Goal: Communication & Community: Connect with others

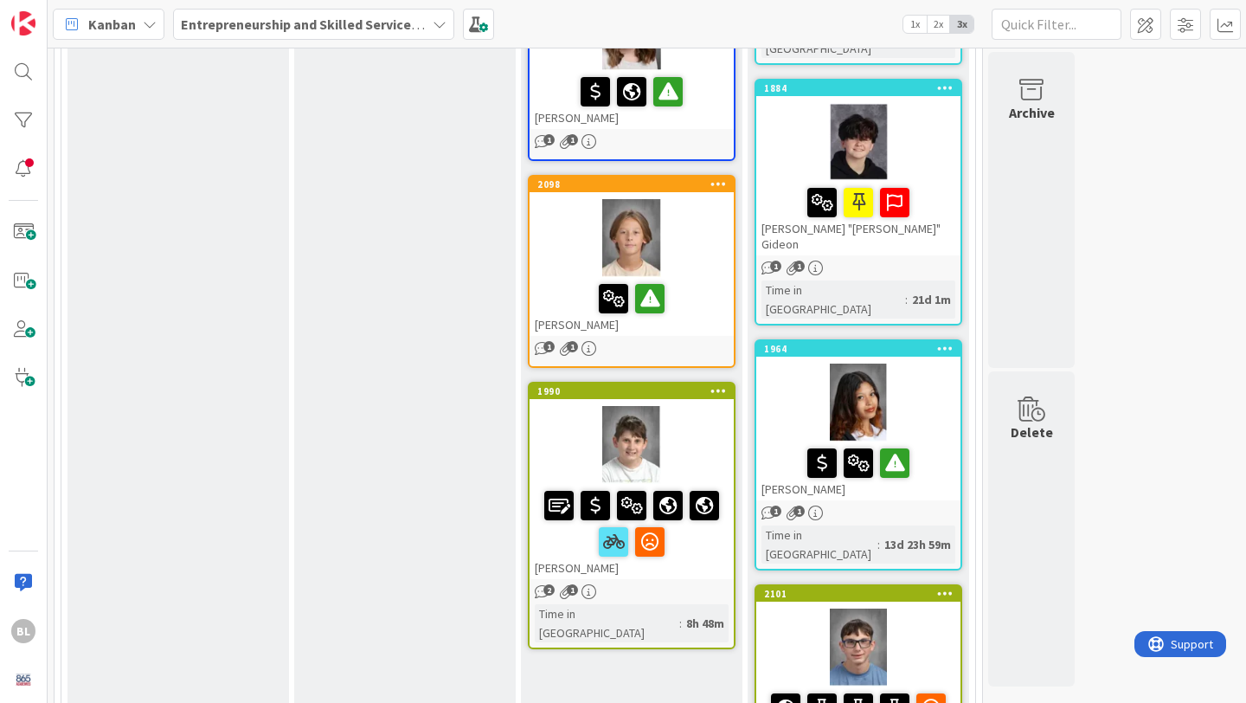
scroll to position [1424, 0]
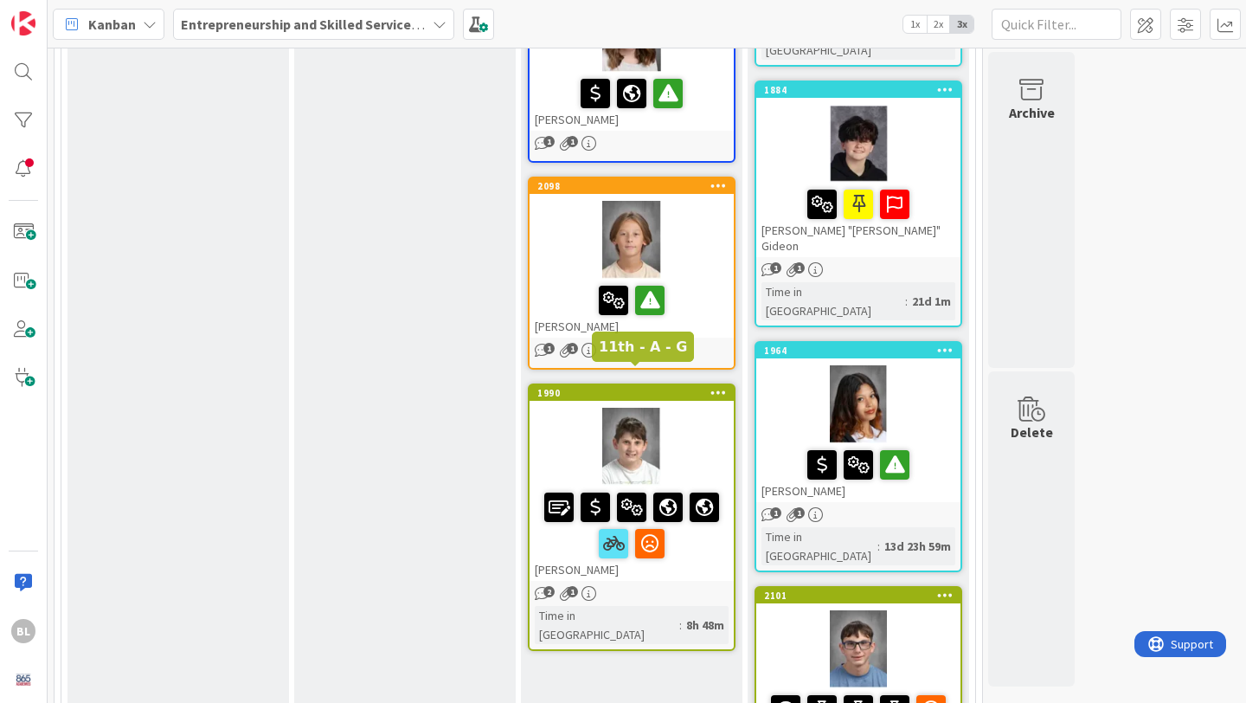
click at [683, 387] on div "1990" at bounding box center [636, 393] width 196 height 12
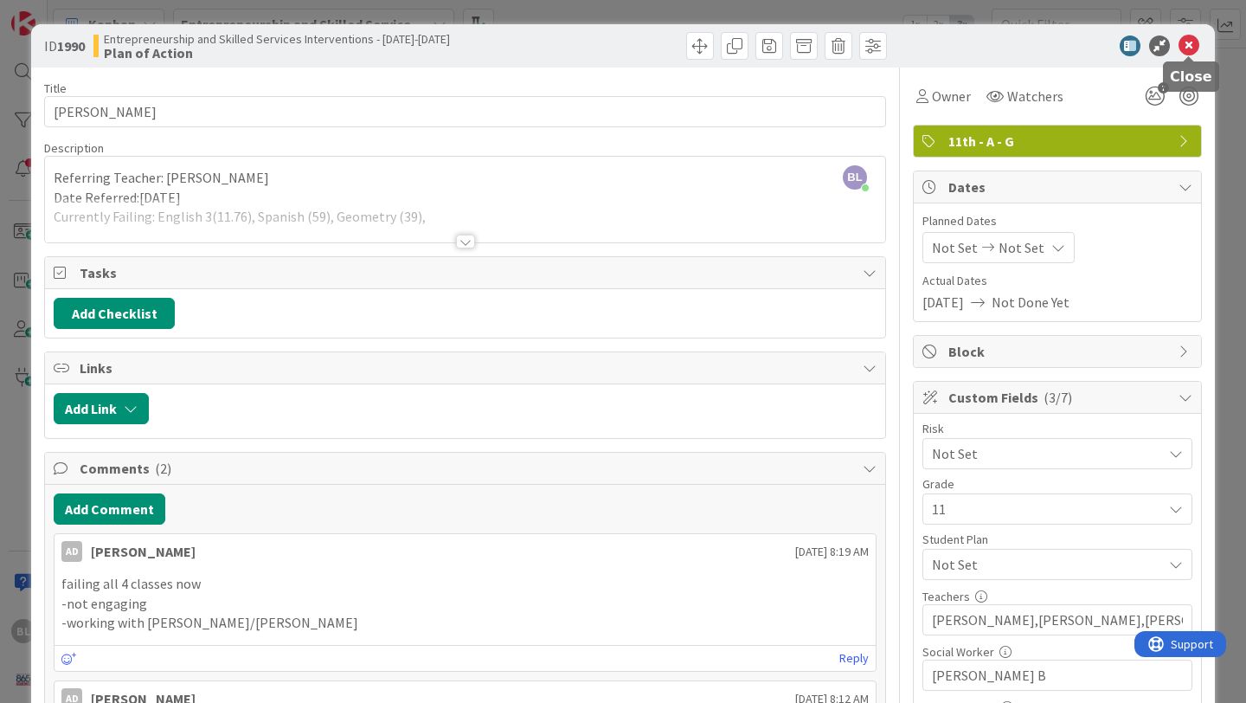
click at [1186, 45] on icon at bounding box center [1189, 45] width 21 height 21
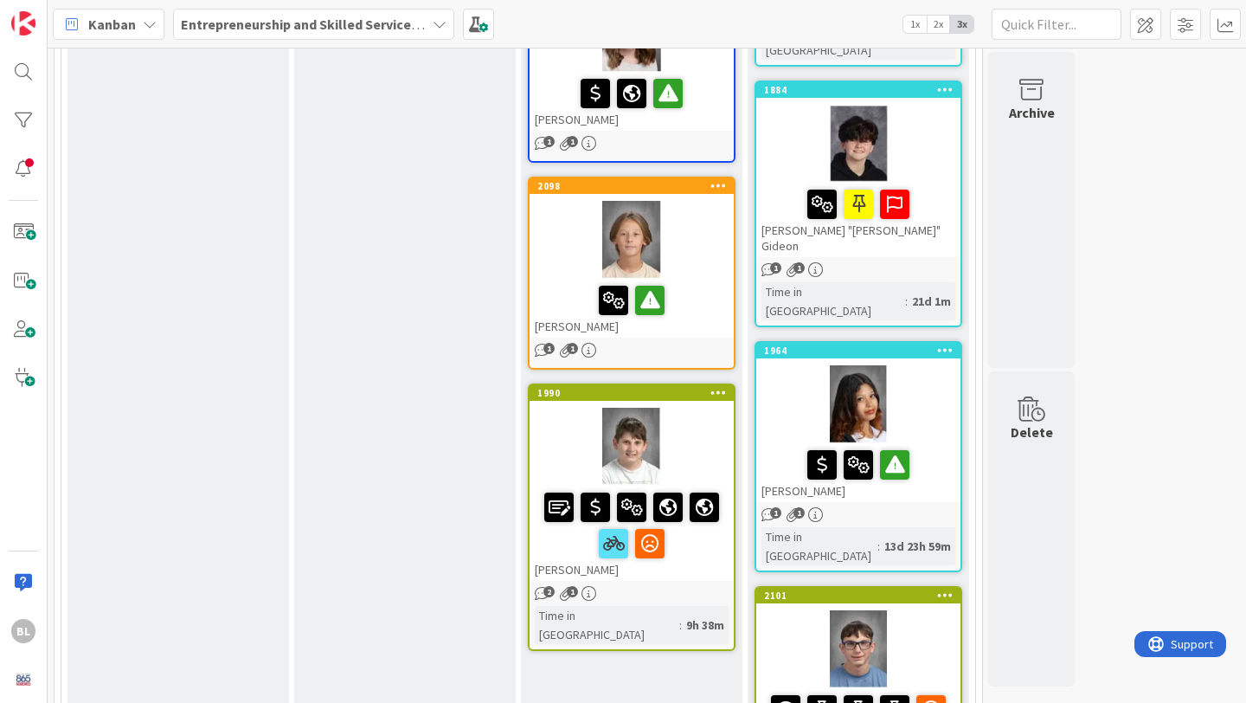
click at [679, 178] on div "2098 [PERSON_NAME]" at bounding box center [632, 257] width 204 height 159
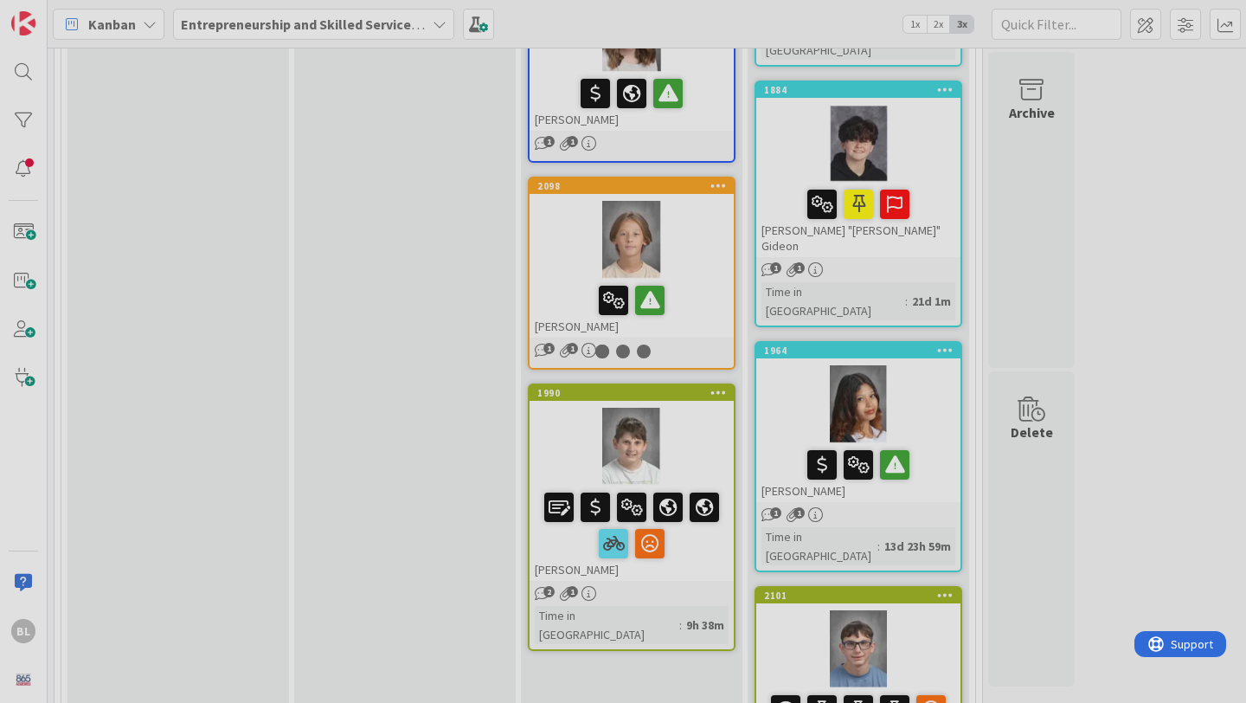
click at [679, 175] on div at bounding box center [623, 351] width 1246 height 703
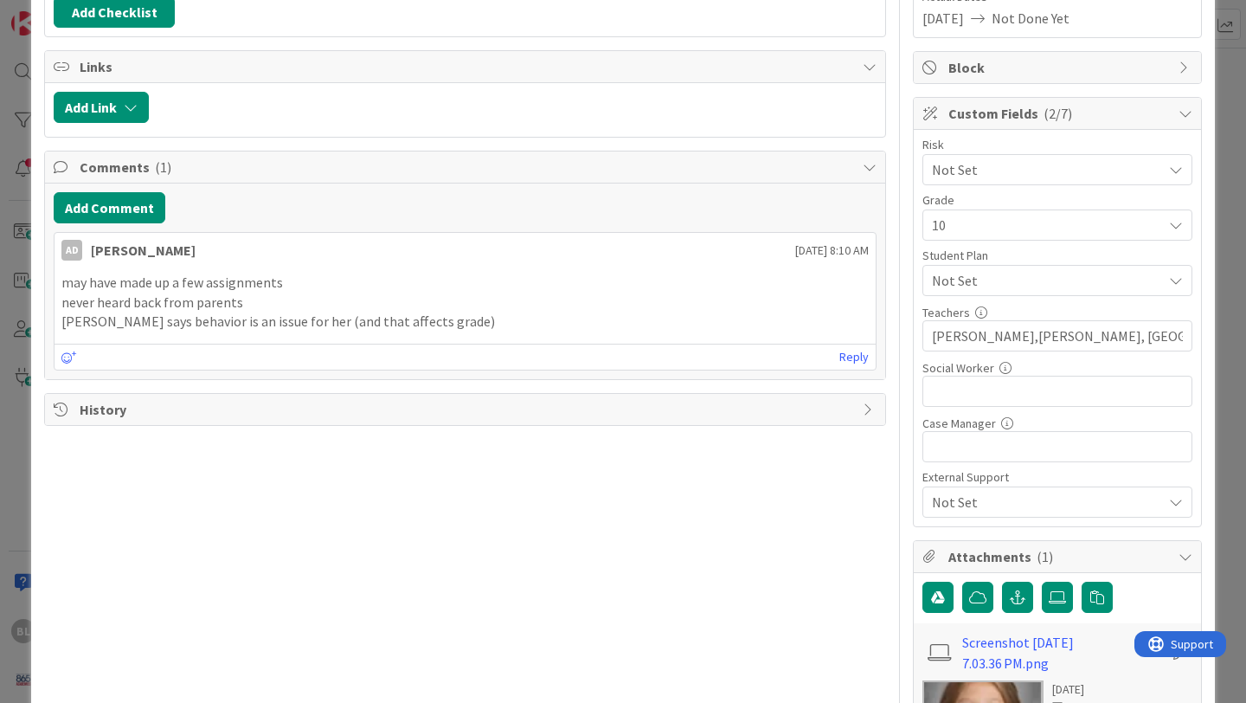
scroll to position [274, 0]
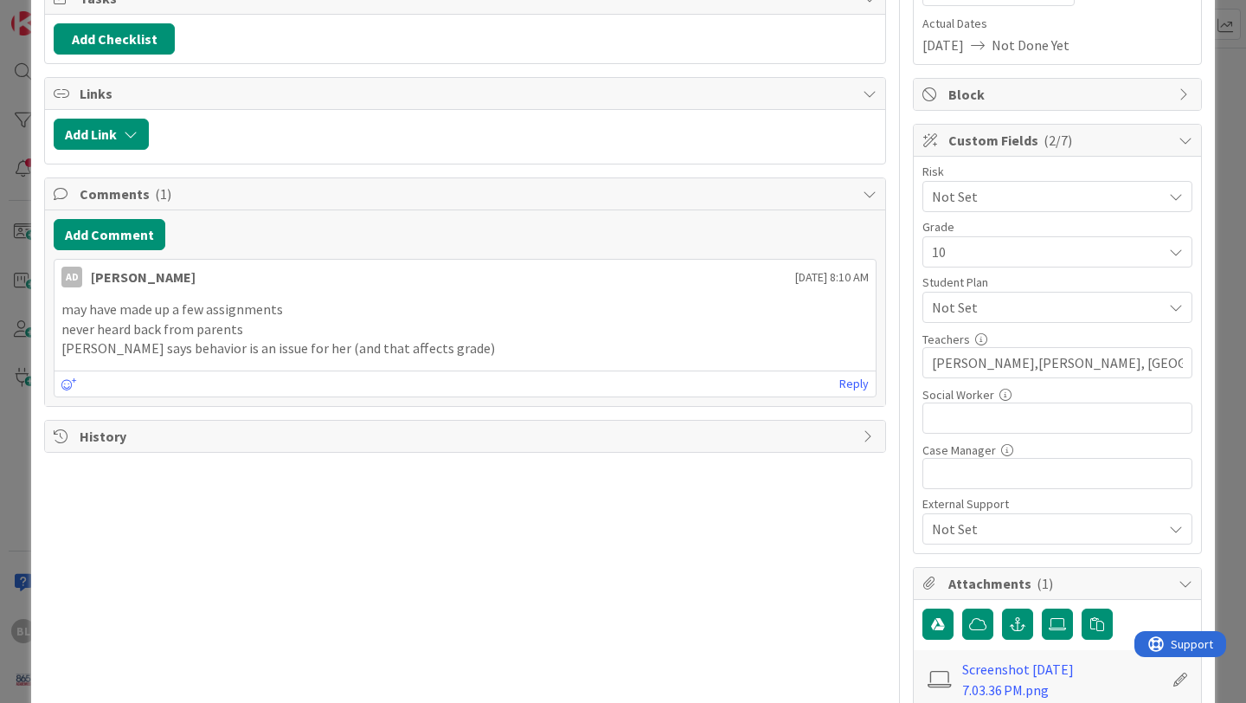
click at [529, 351] on p "[PERSON_NAME] says behavior is an issue for her (and that affects grade)" at bounding box center [465, 348] width 808 height 20
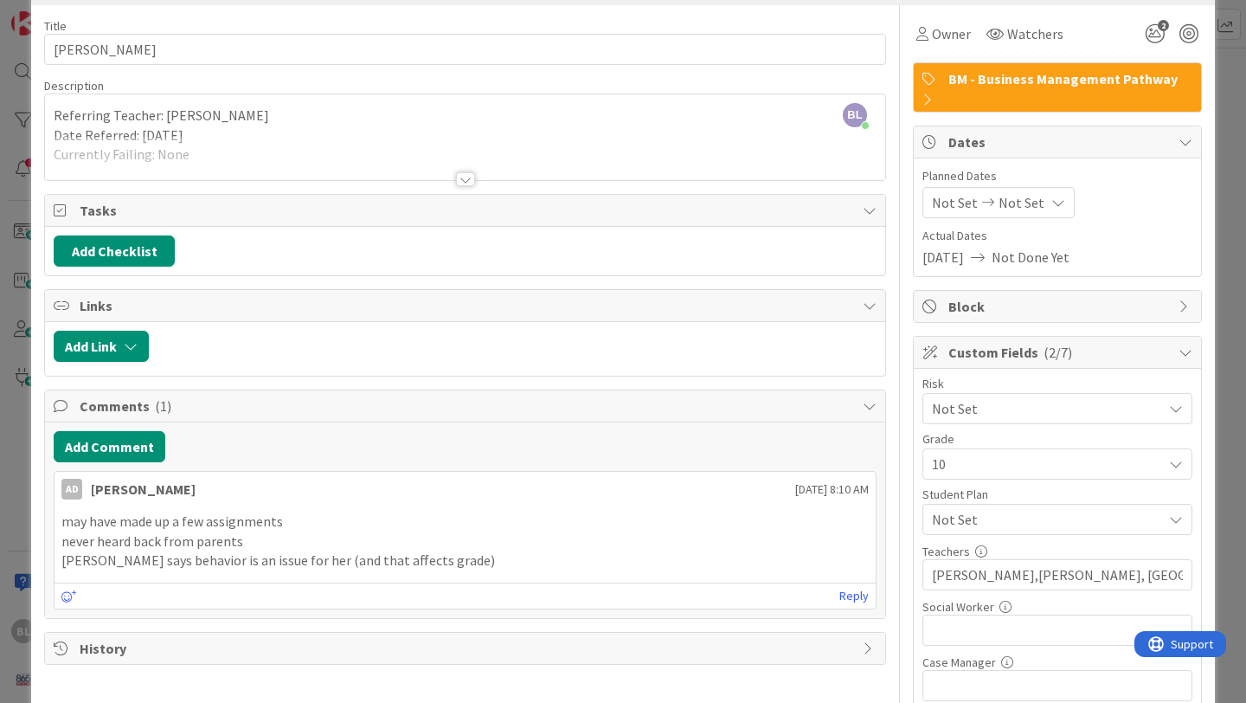
scroll to position [29, 0]
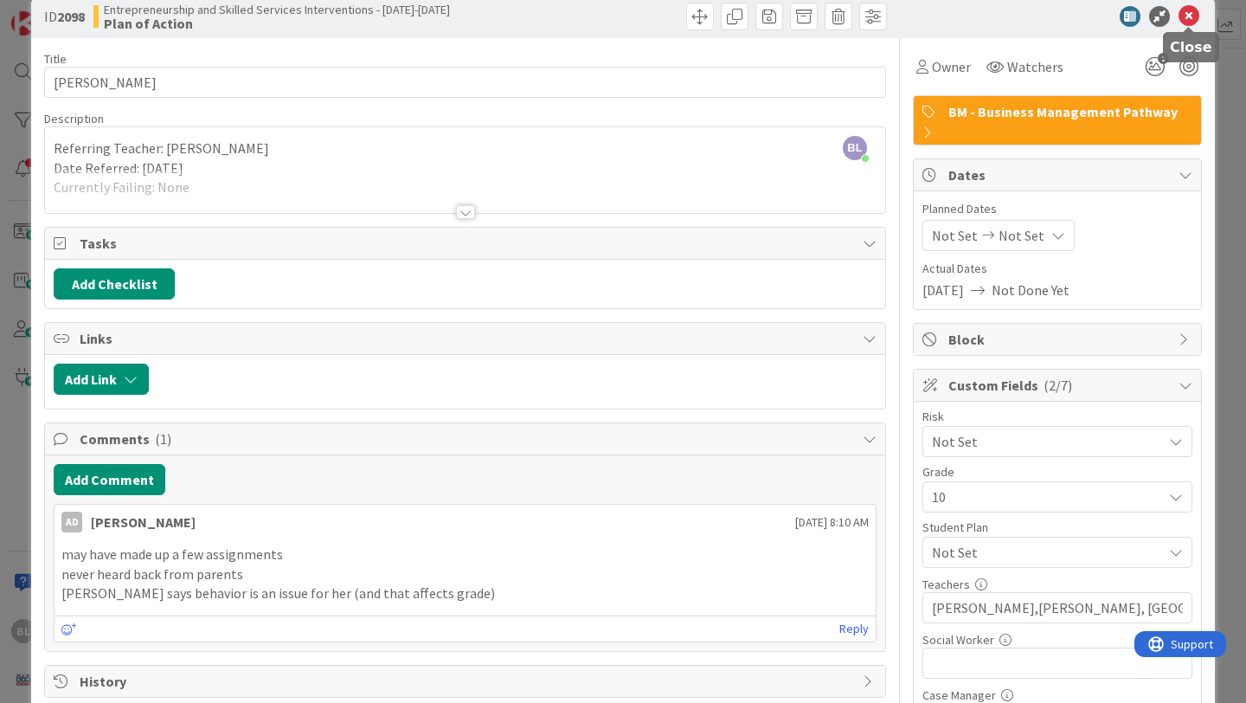
click at [1191, 16] on icon at bounding box center [1189, 16] width 21 height 21
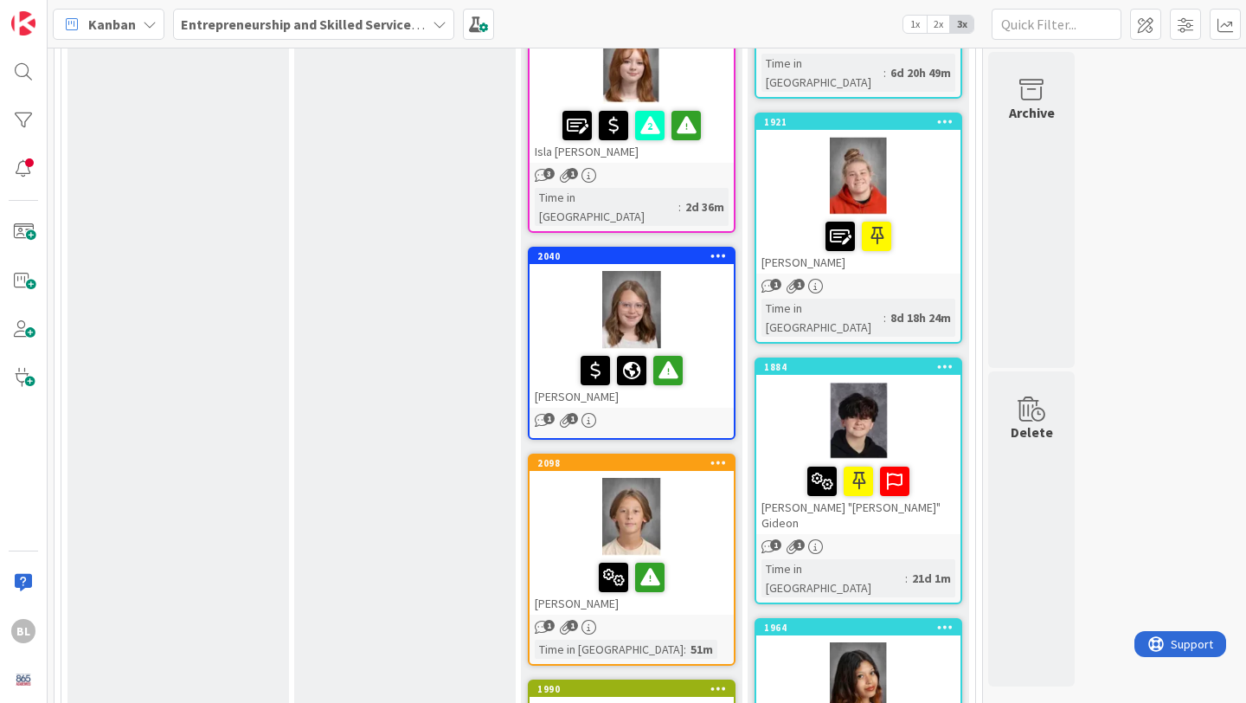
scroll to position [1134, 0]
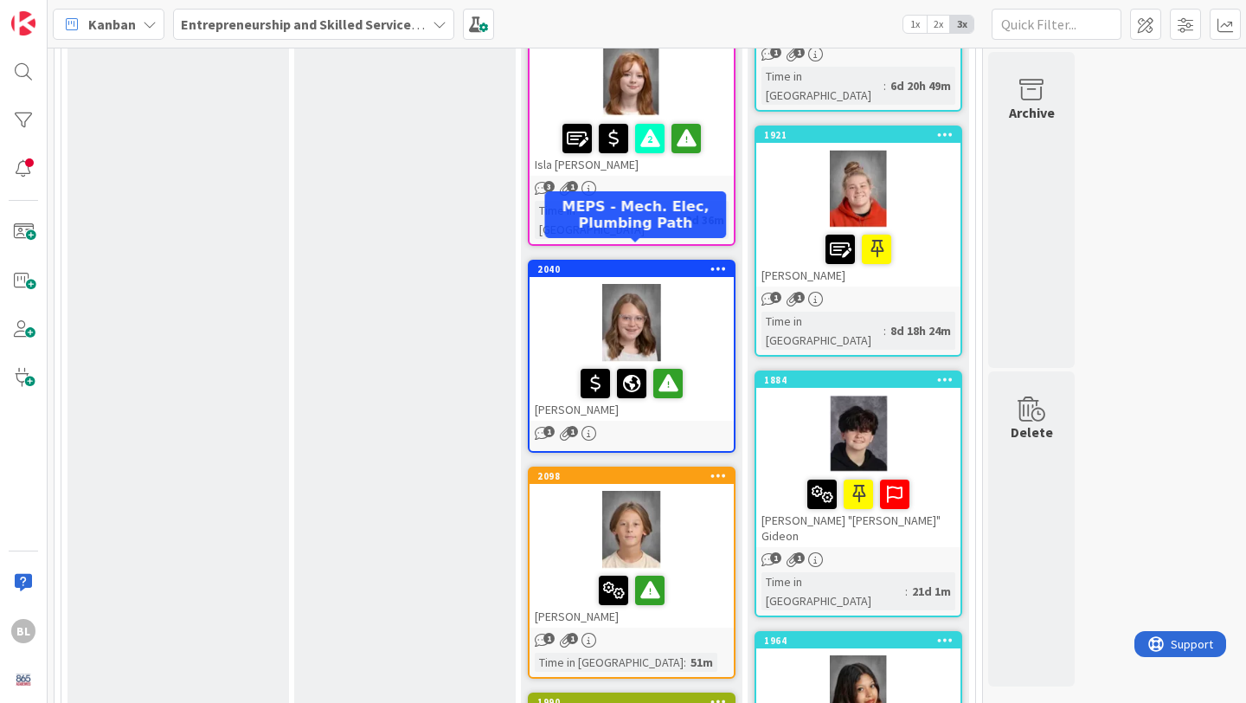
click at [688, 263] on div "2040" at bounding box center [636, 269] width 196 height 12
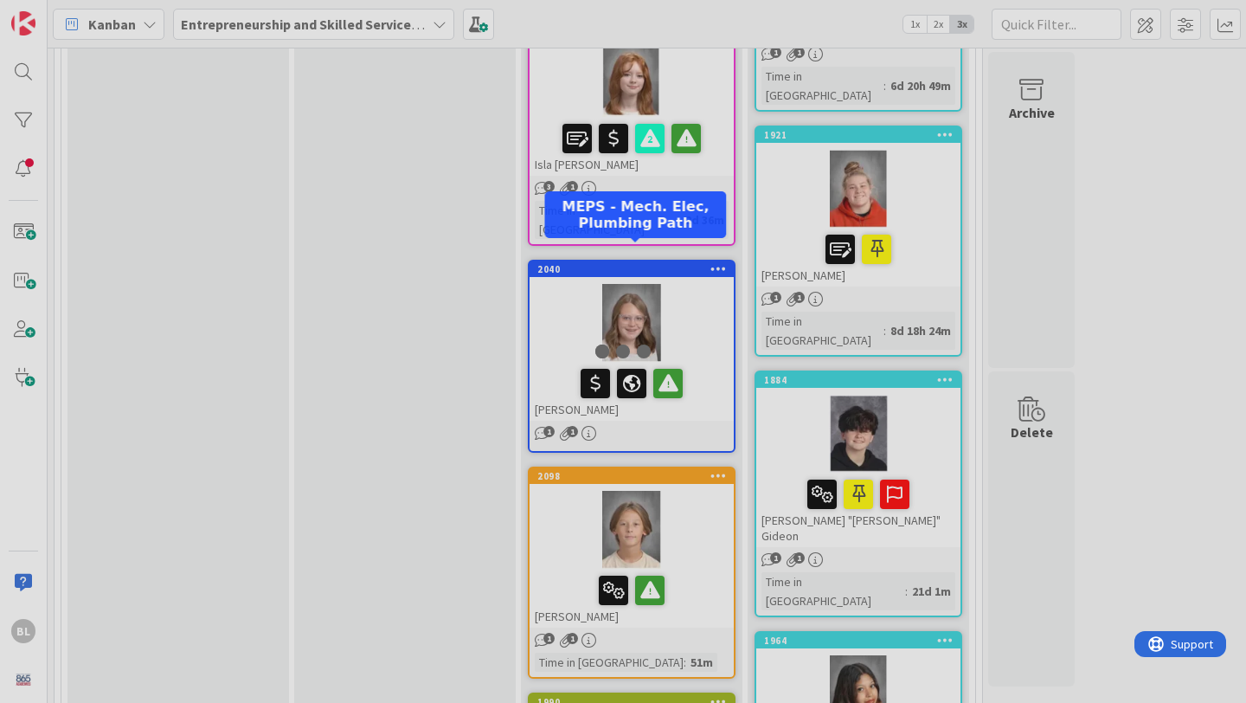
click at [688, 252] on div at bounding box center [623, 351] width 1246 height 703
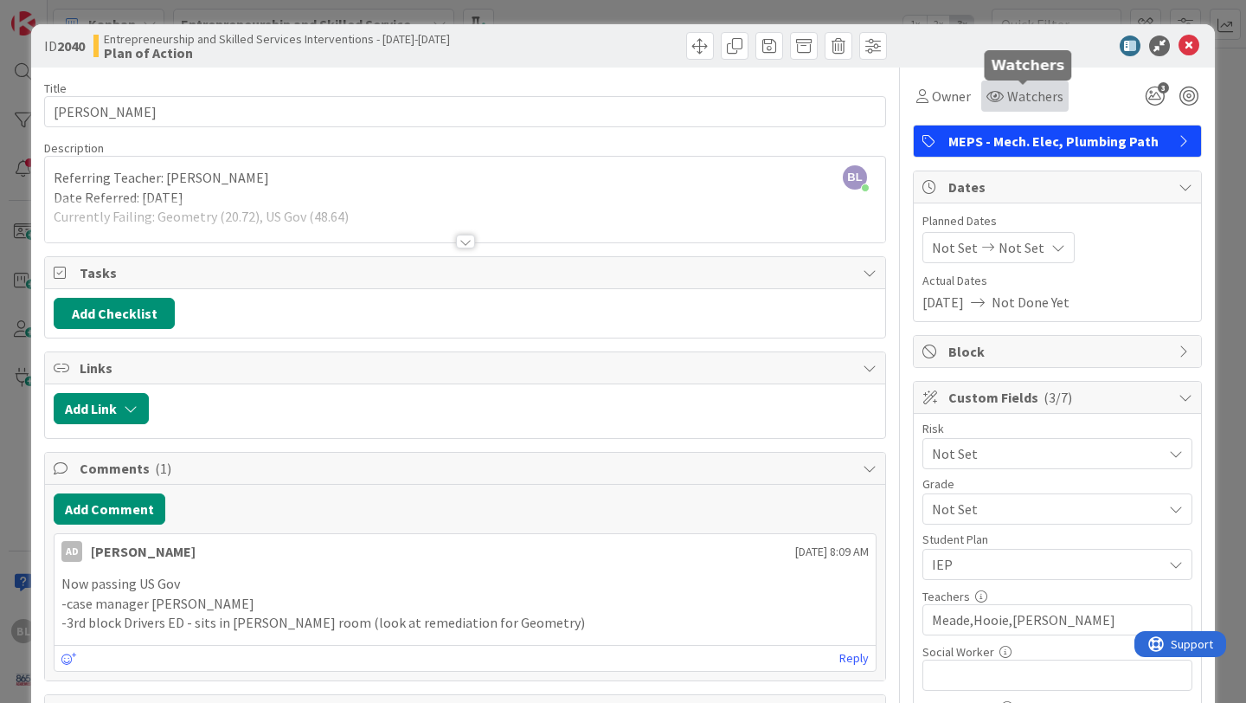
click at [1020, 96] on span "Watchers" at bounding box center [1036, 96] width 56 height 21
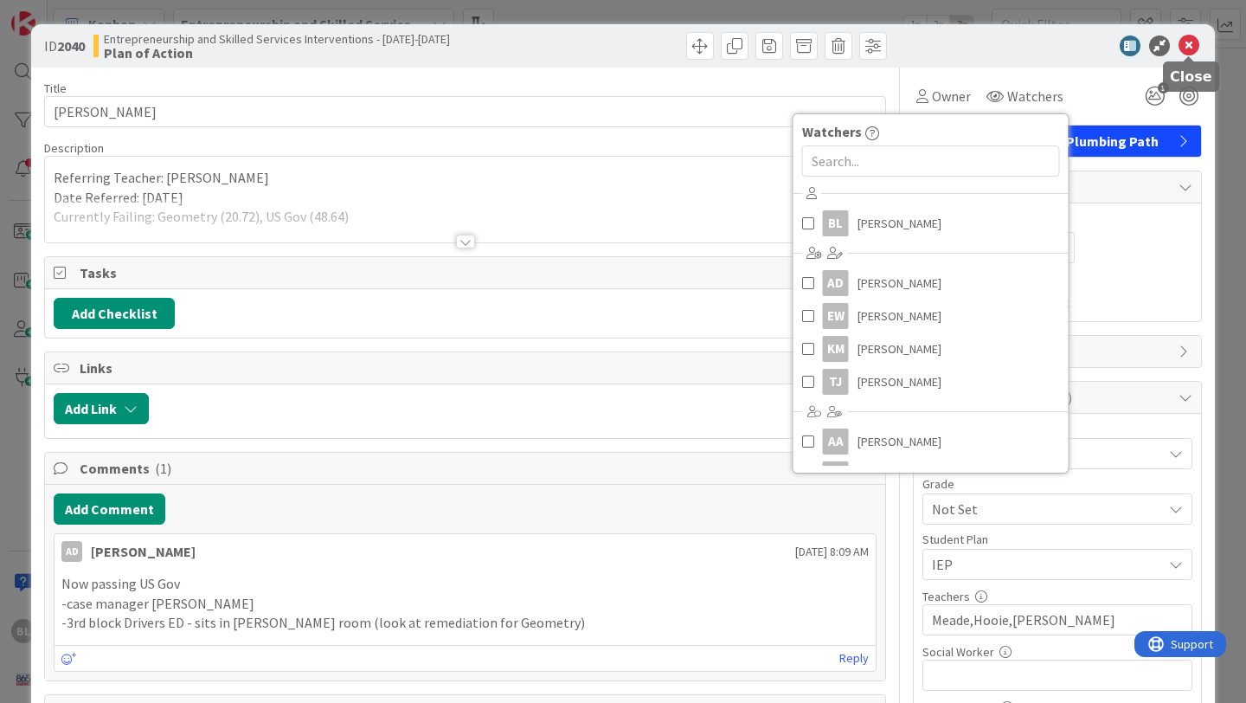
click at [1190, 42] on icon at bounding box center [1189, 45] width 21 height 21
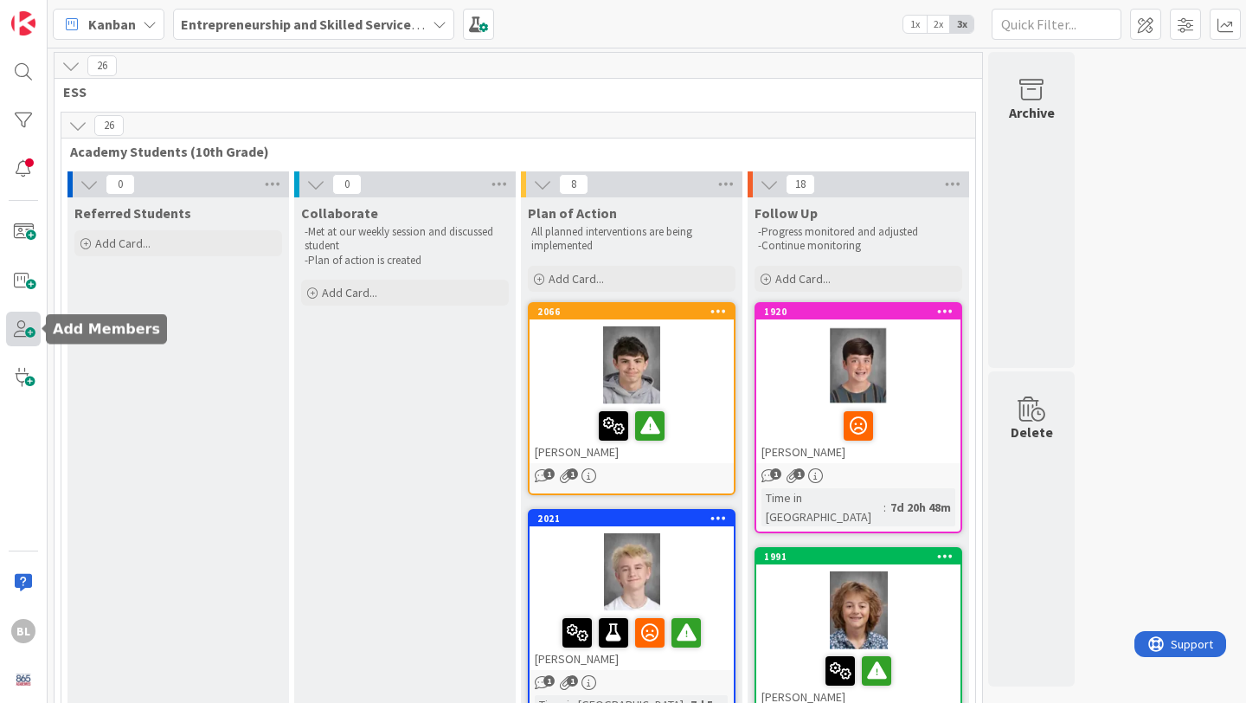
click at [24, 329] on span at bounding box center [23, 329] width 35 height 35
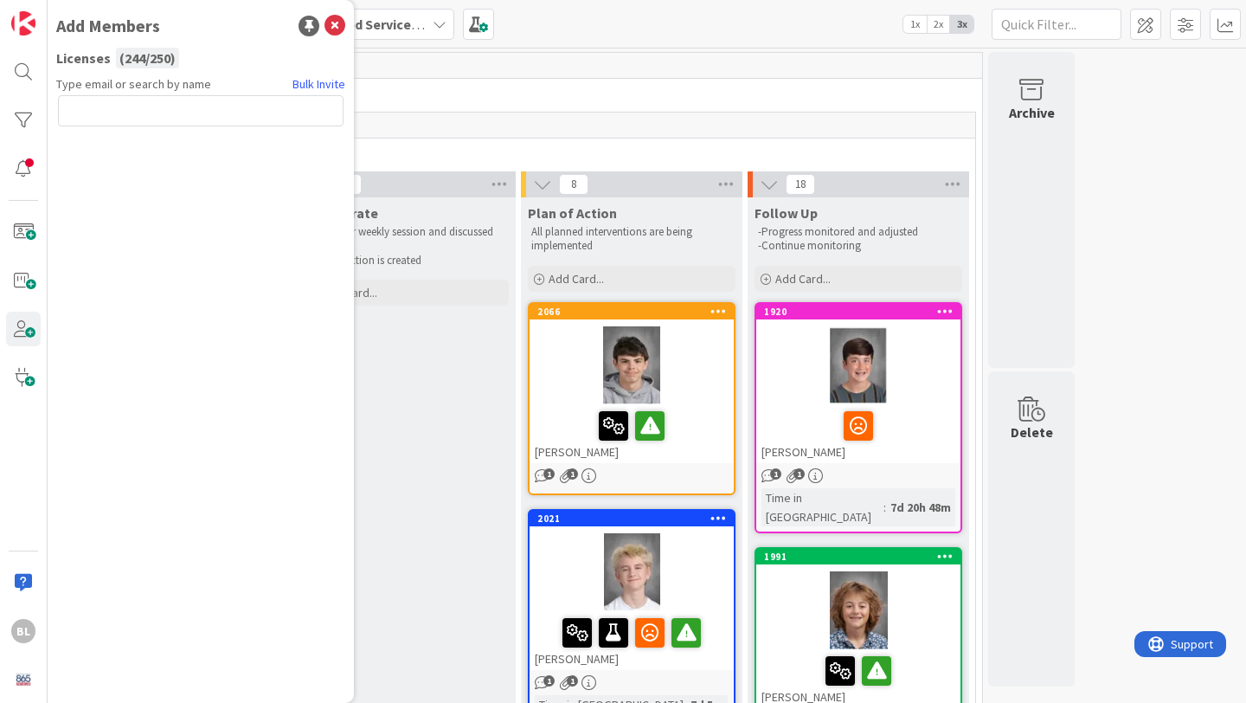
click at [88, 112] on input "text" at bounding box center [201, 110] width 286 height 31
type input "[PERSON_NAME]"
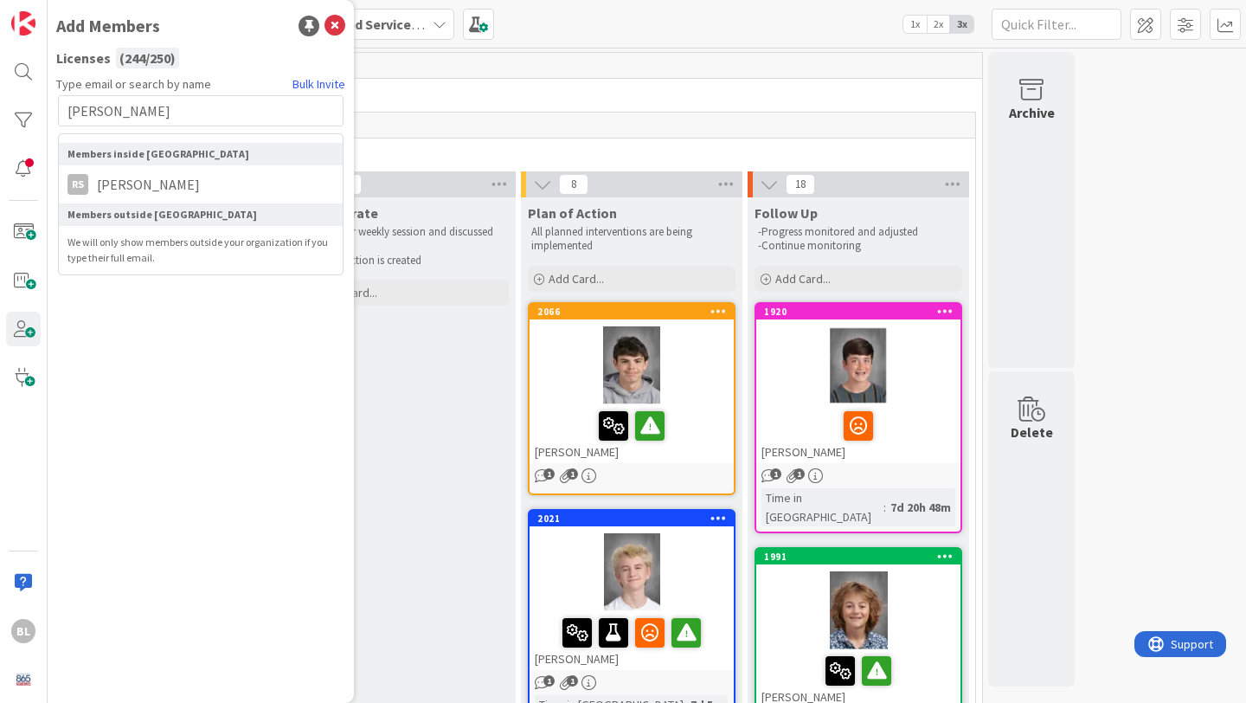
drag, startPoint x: 156, startPoint y: 113, endPoint x: 52, endPoint y: 112, distance: 103.9
click at [52, 112] on div "Add Members Licenses ( 244 / 250 ) Type email or search by name Bulk Invite [PE…" at bounding box center [201, 351] width 306 height 703
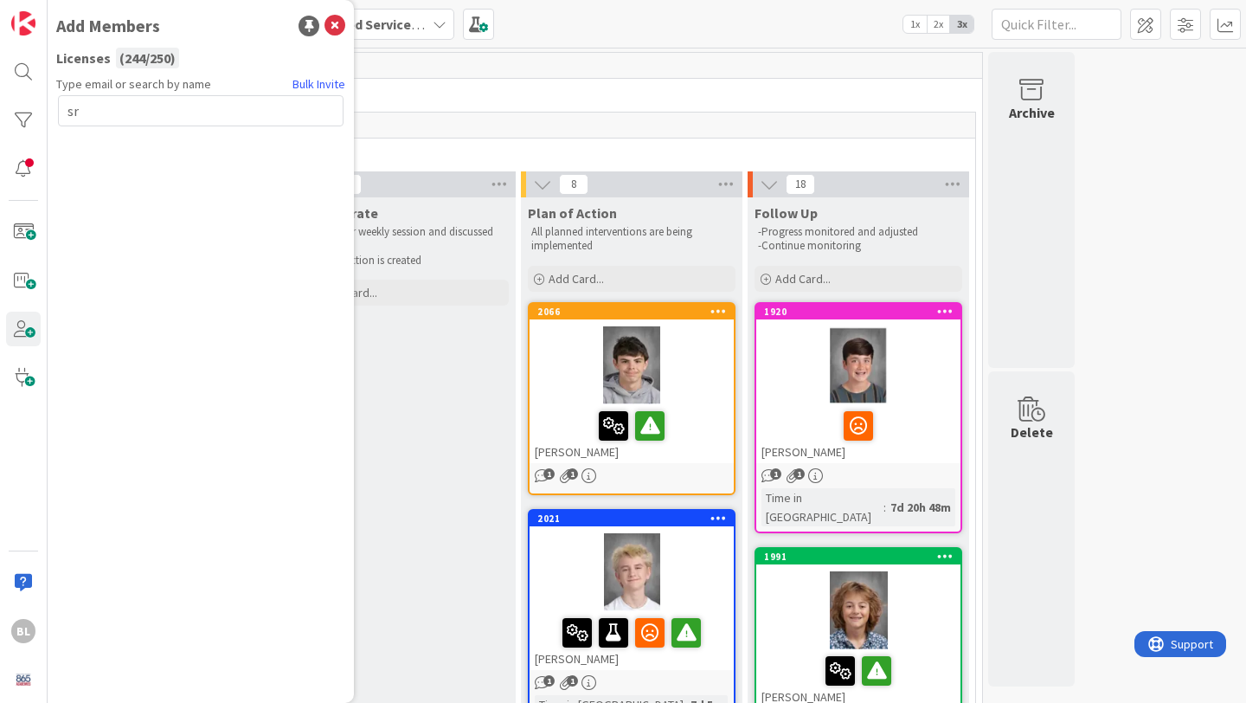
type input "s"
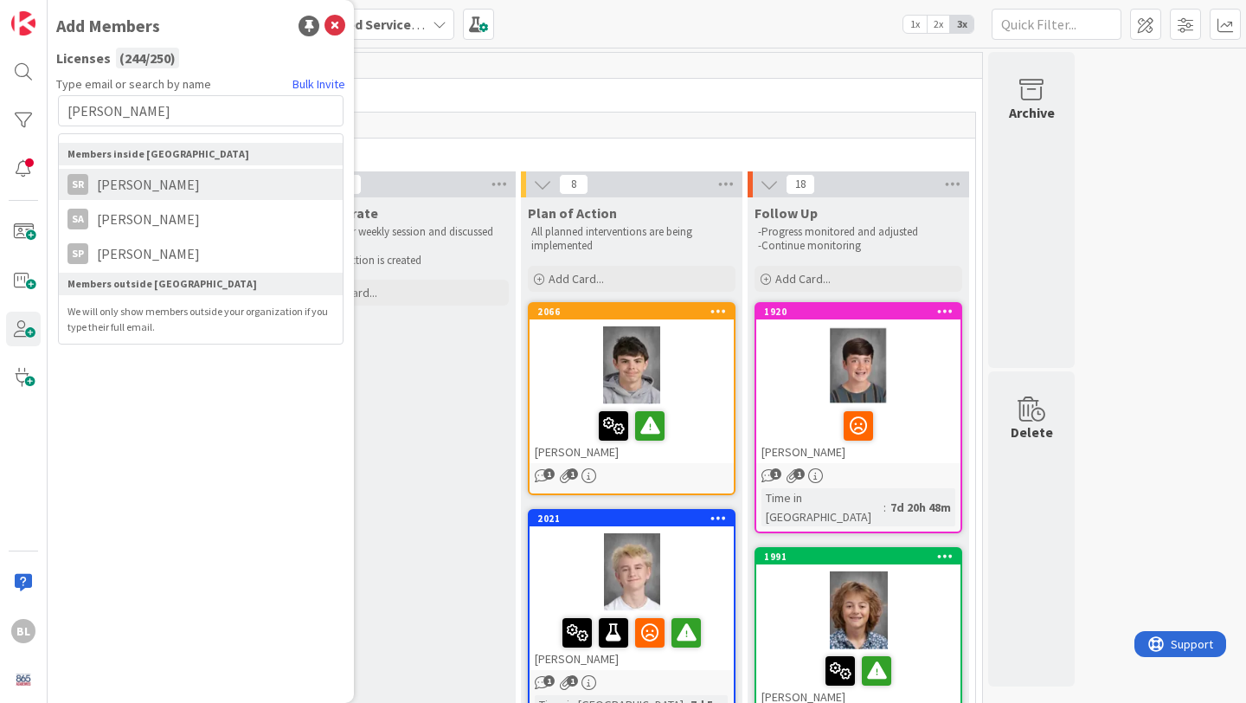
type input "[PERSON_NAME]"
click at [159, 191] on span "[PERSON_NAME]" at bounding box center [148, 184] width 120 height 21
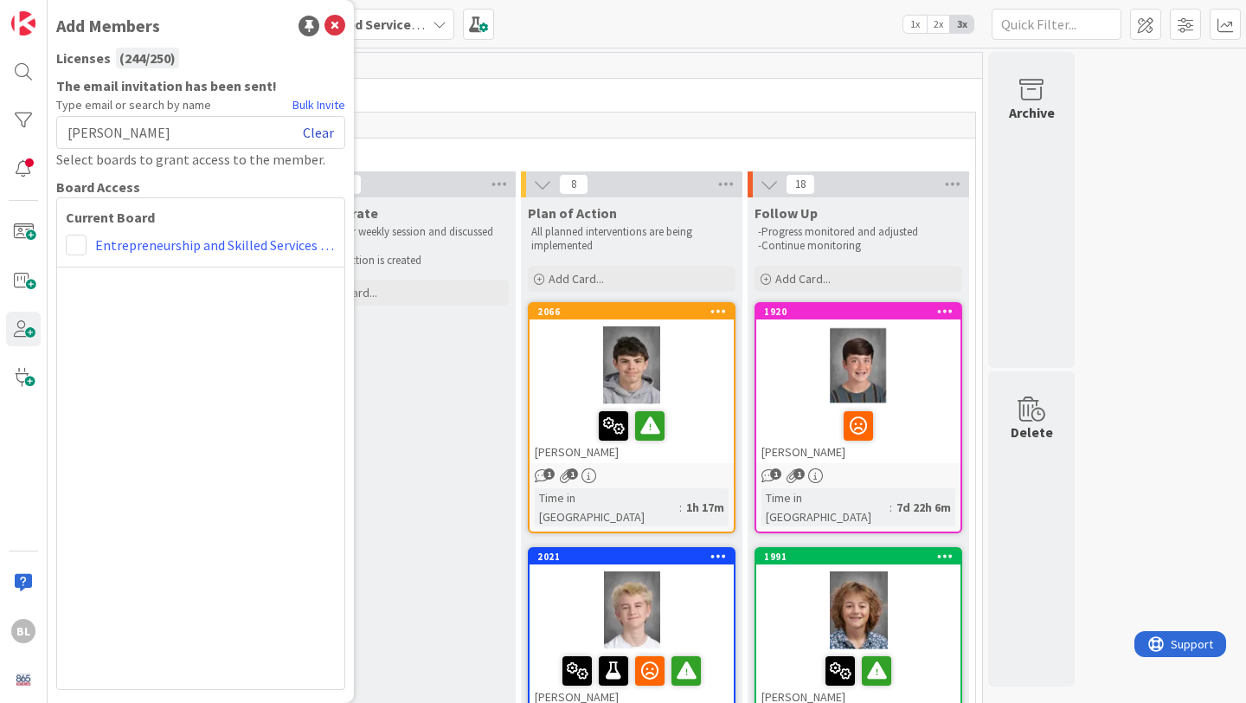
click at [320, 131] on link "Clear" at bounding box center [318, 132] width 31 height 21
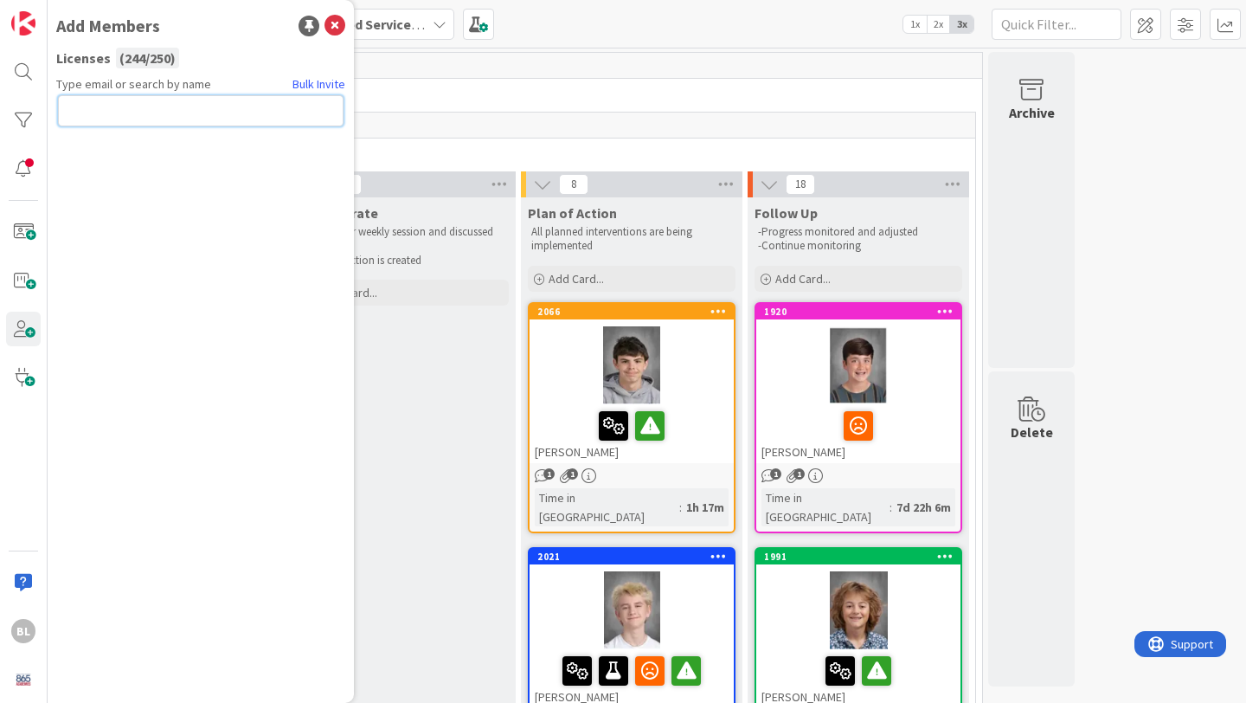
click at [92, 115] on input "text" at bounding box center [201, 110] width 286 height 31
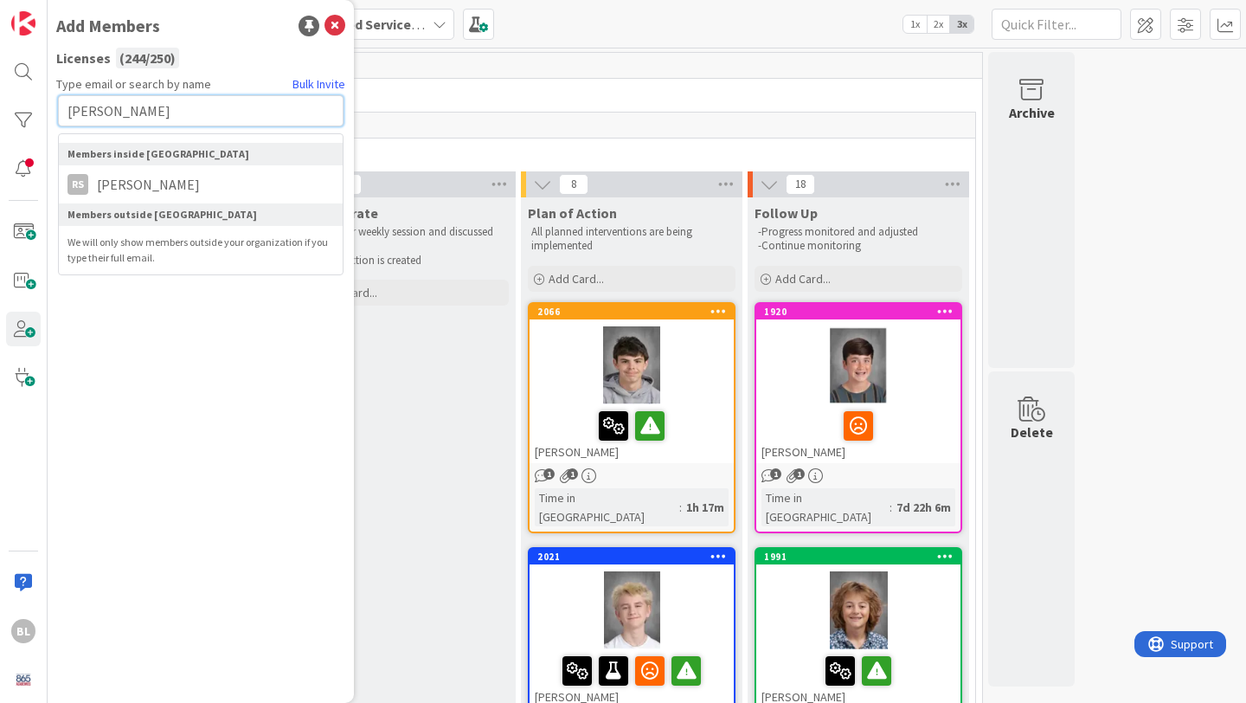
drag, startPoint x: 153, startPoint y: 111, endPoint x: 52, endPoint y: 111, distance: 101.3
click at [52, 111] on div "Add Members Licenses ( 244 / 250 ) Type email or search by name Bulk Invite [PE…" at bounding box center [201, 351] width 306 height 703
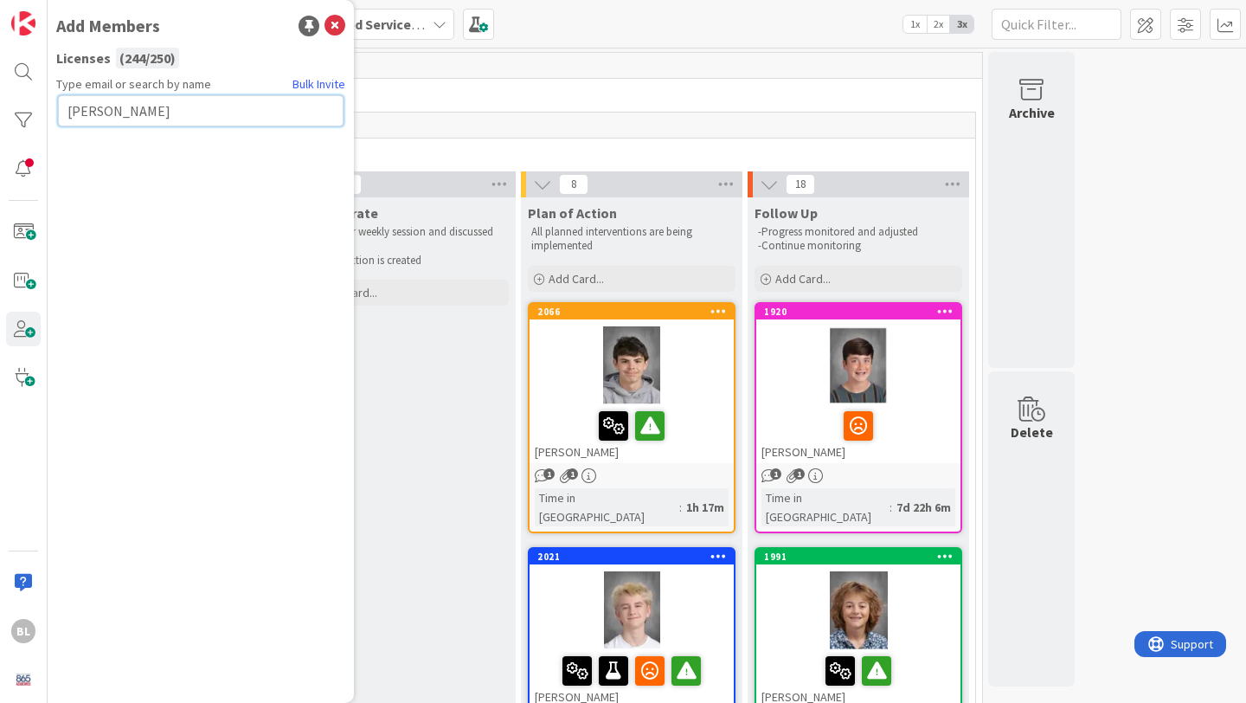
type input "[PERSON_NAME]"
click at [332, 31] on icon at bounding box center [335, 26] width 21 height 21
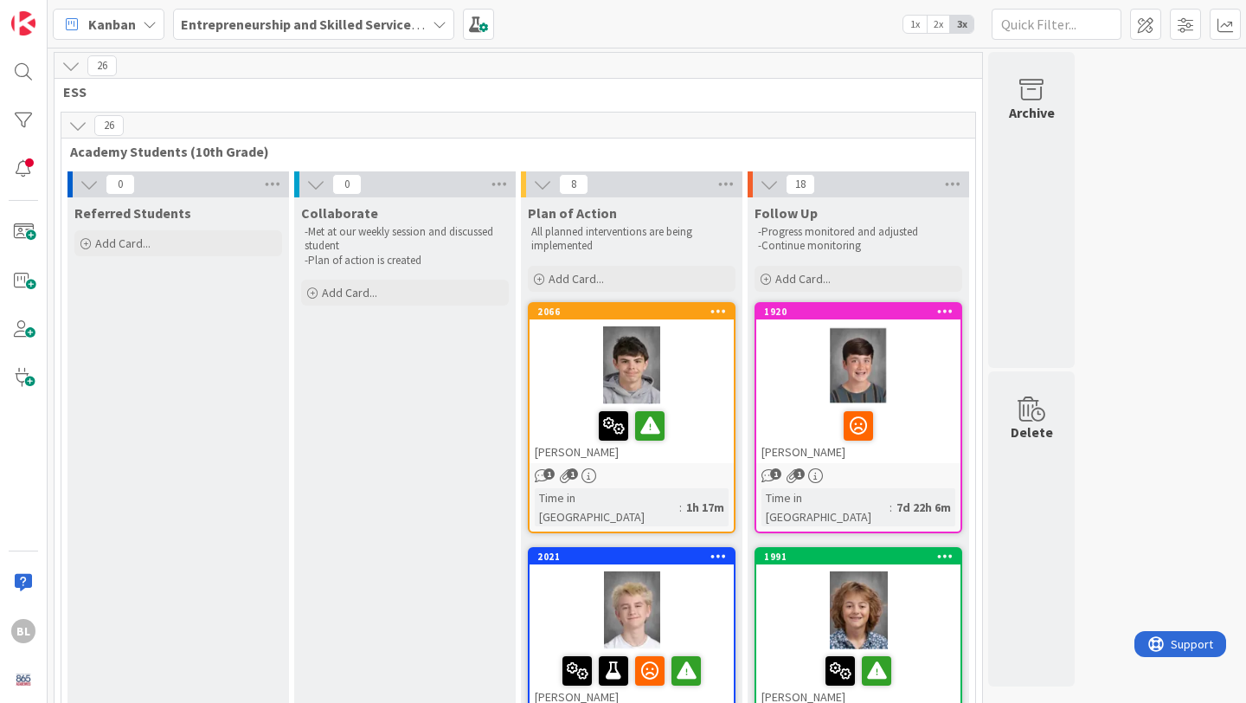
click at [439, 22] on icon at bounding box center [440, 24] width 14 height 14
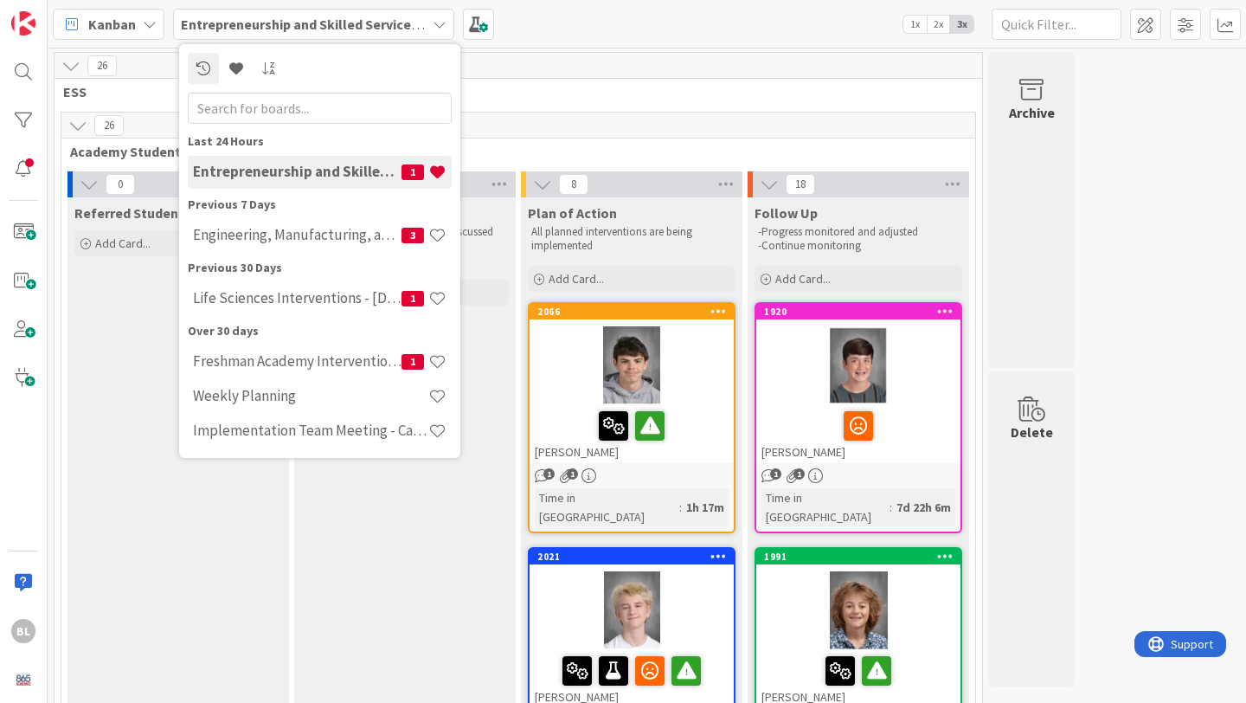
click at [439, 22] on icon at bounding box center [440, 24] width 14 height 14
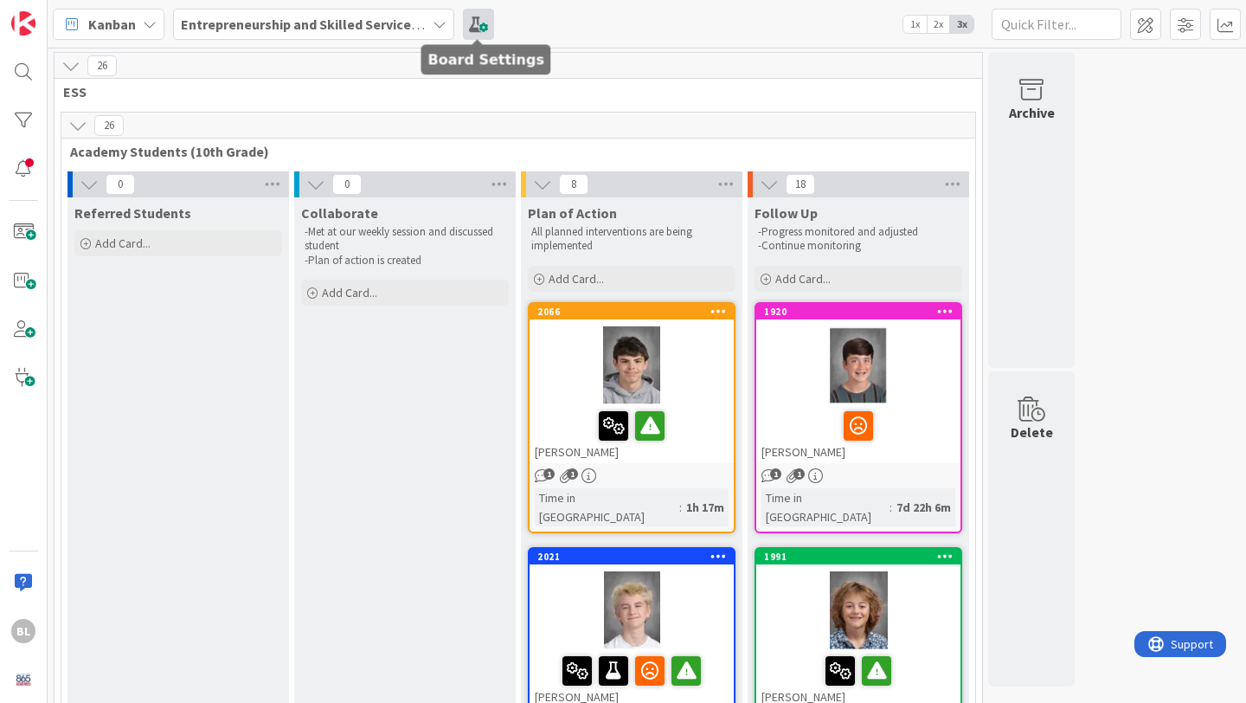
click at [478, 16] on span at bounding box center [478, 24] width 31 height 31
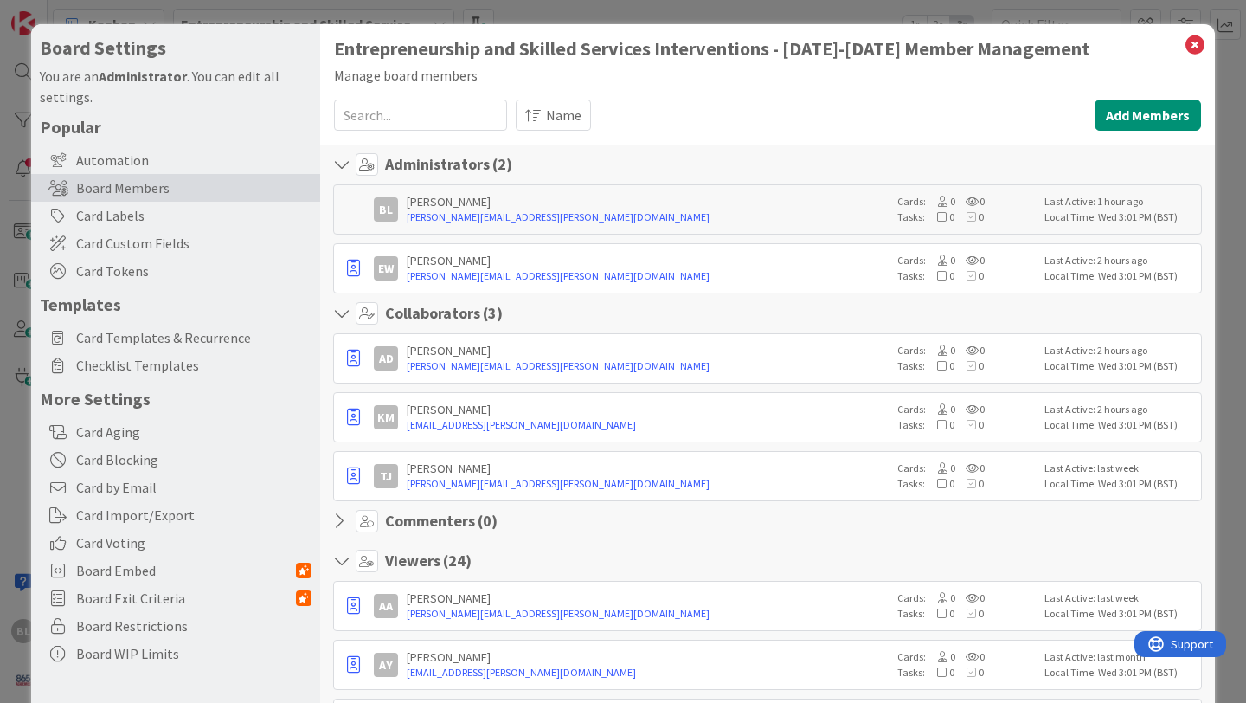
click at [391, 114] on input at bounding box center [420, 115] width 173 height 31
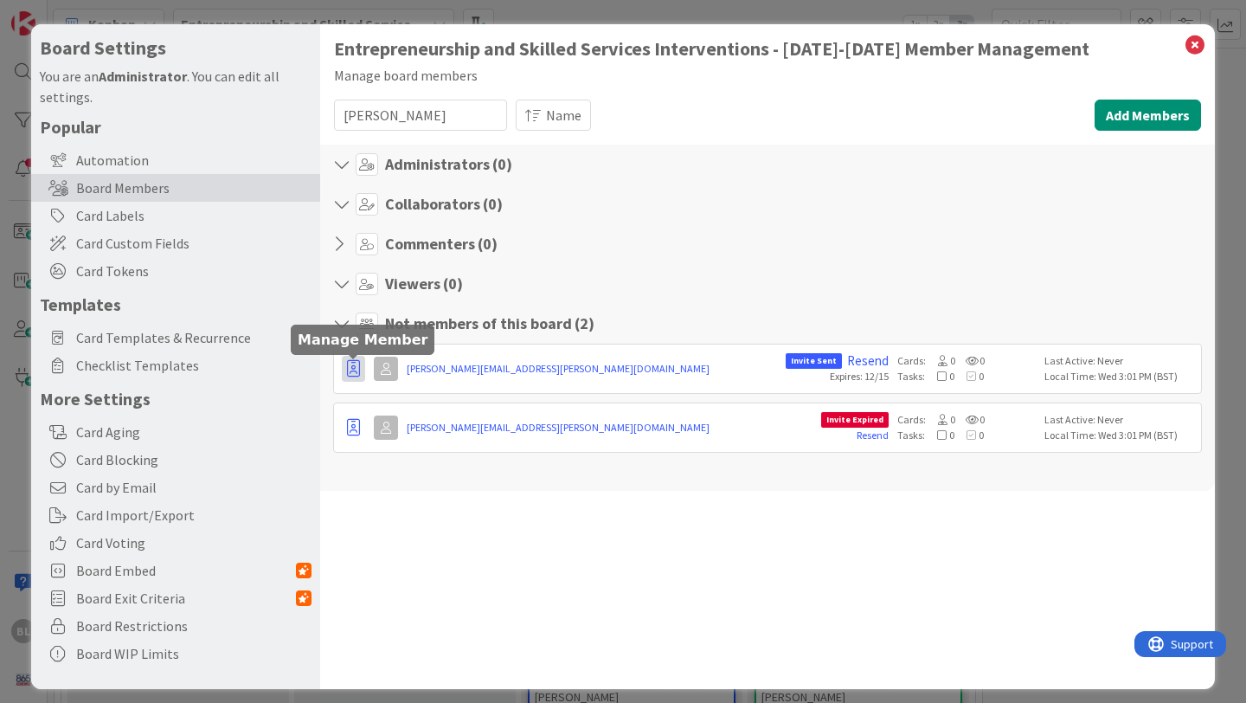
type input "[PERSON_NAME]"
click at [359, 369] on icon "button" at bounding box center [353, 368] width 13 height 17
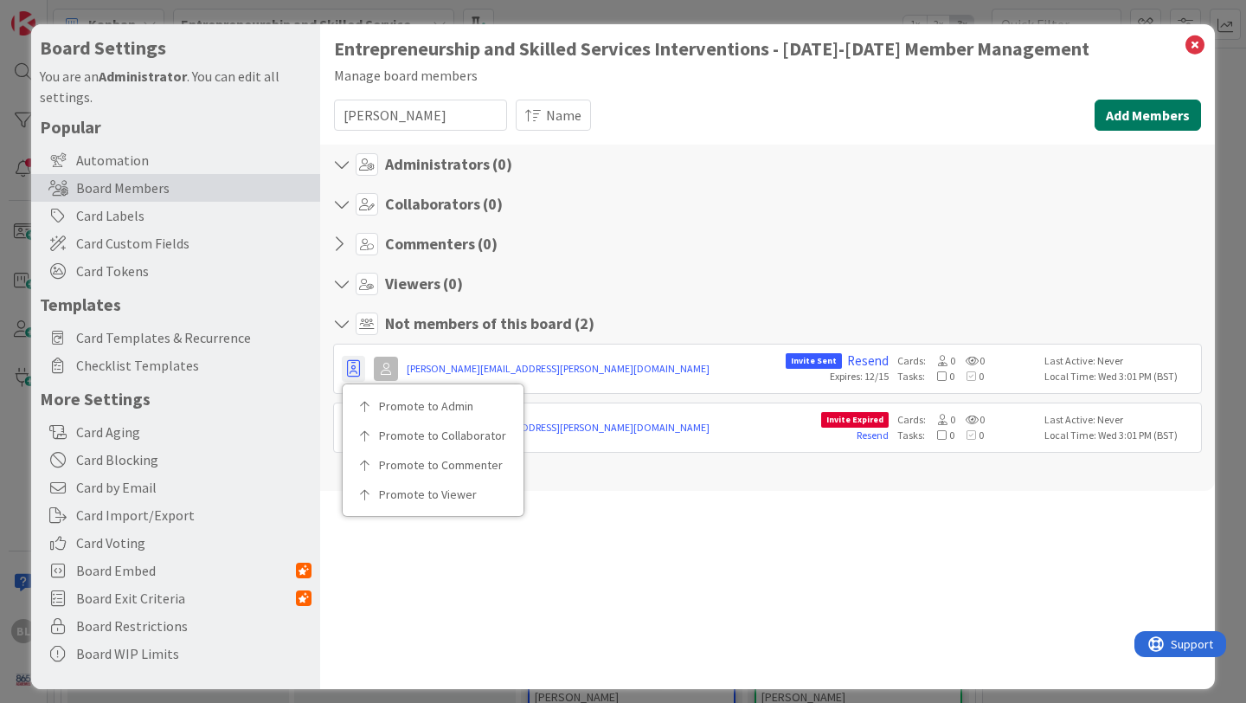
click at [1147, 116] on button "Add Members" at bounding box center [1148, 115] width 106 height 31
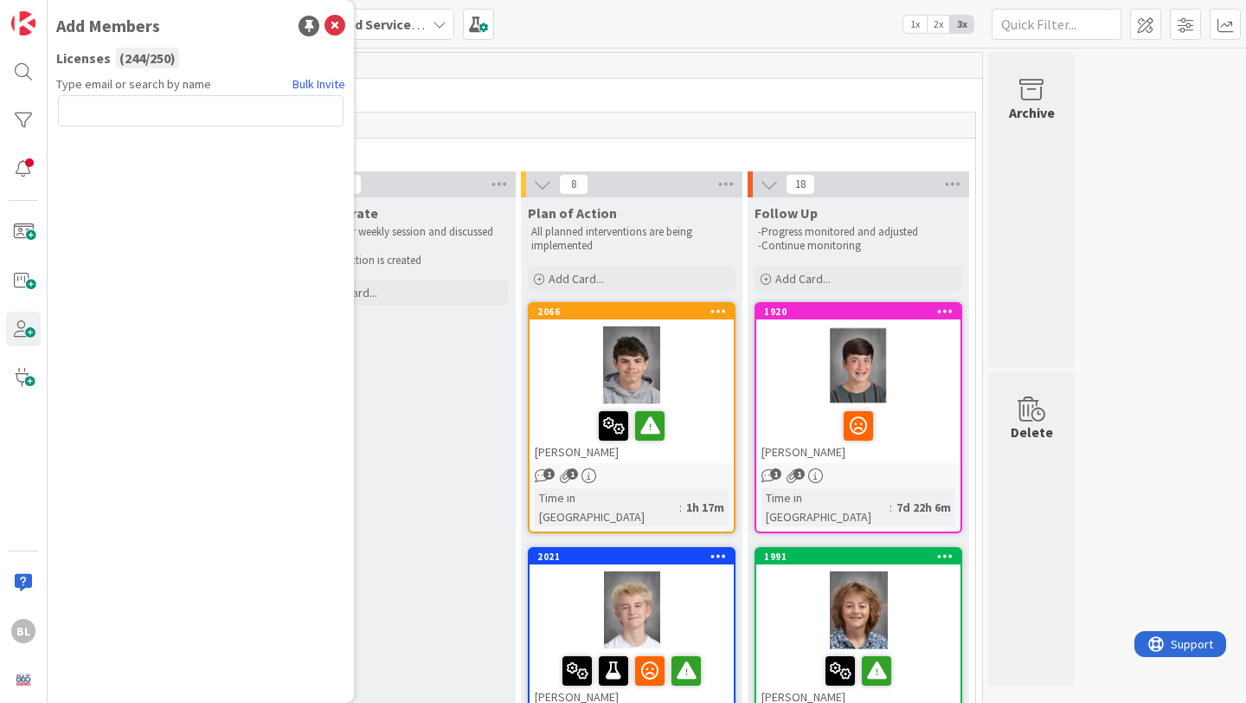
click at [306, 112] on input "text" at bounding box center [201, 110] width 286 height 31
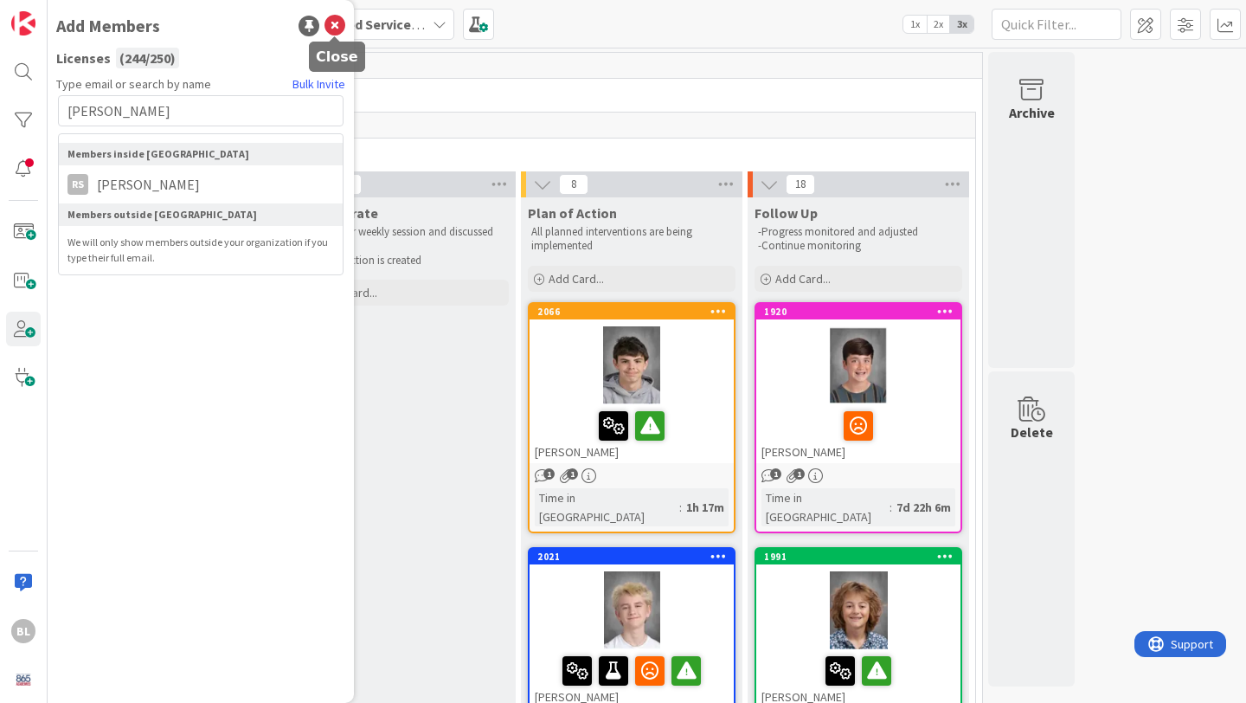
type input "[PERSON_NAME]"
click at [335, 23] on icon at bounding box center [335, 26] width 21 height 21
